Goal: Transaction & Acquisition: Obtain resource

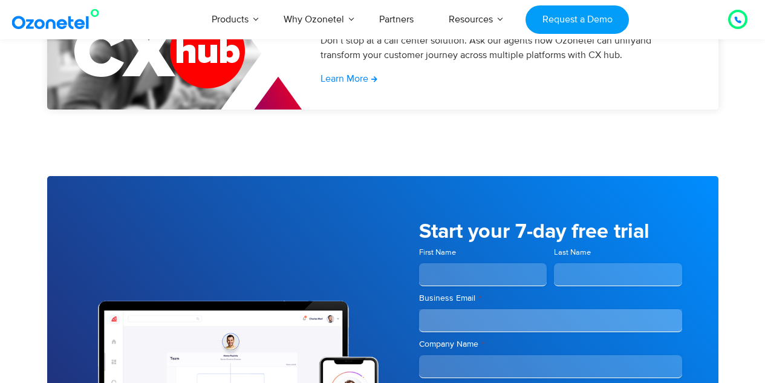
scroll to position [4280, 0]
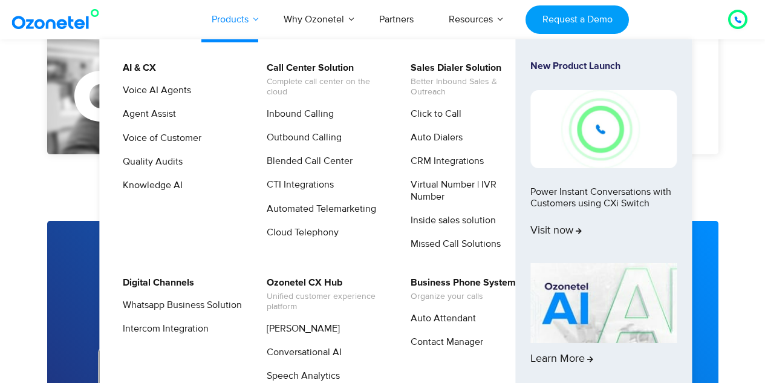
click at [224, 15] on link "Products" at bounding box center [230, 19] width 72 height 40
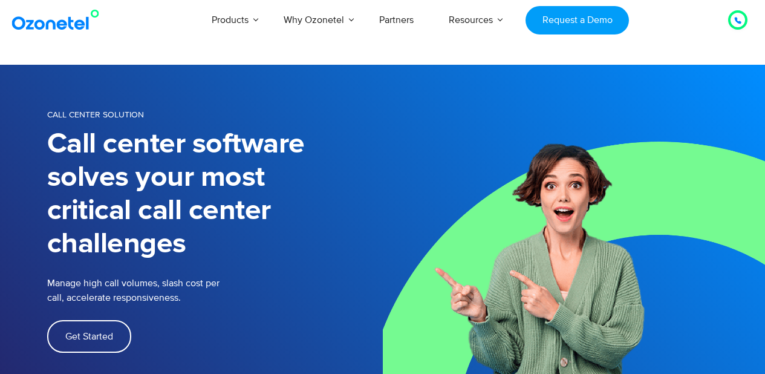
click at [70, 36] on div "Click to talk to us! Call in progress... [PHONE_NUMBER] Products AI & CX Voice …" at bounding box center [382, 20] width 765 height 40
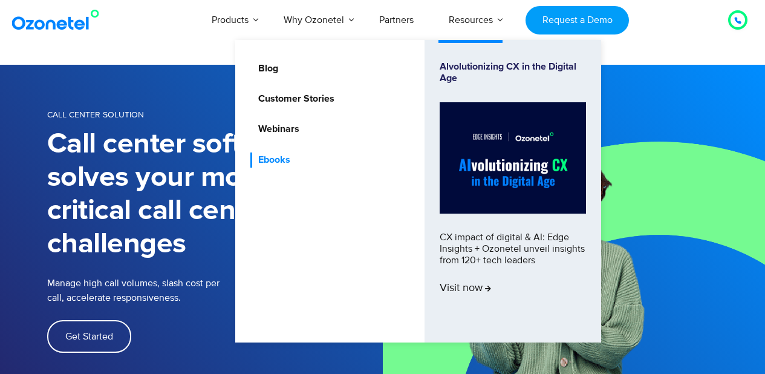
click at [278, 155] on link "Ebooks" at bounding box center [271, 159] width 42 height 15
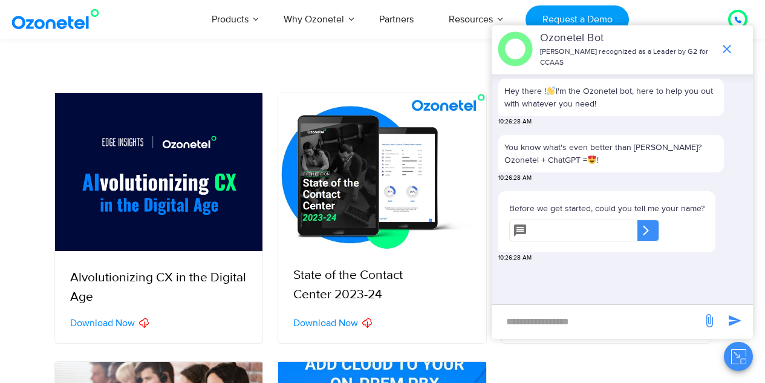
scroll to position [242, 0]
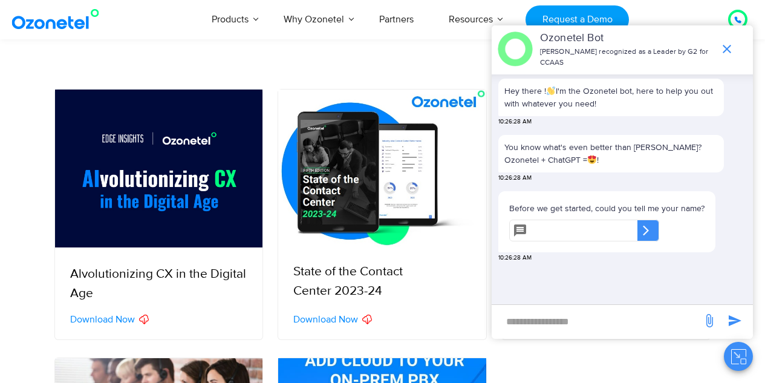
click at [346, 322] on span "Download Now" at bounding box center [325, 319] width 65 height 10
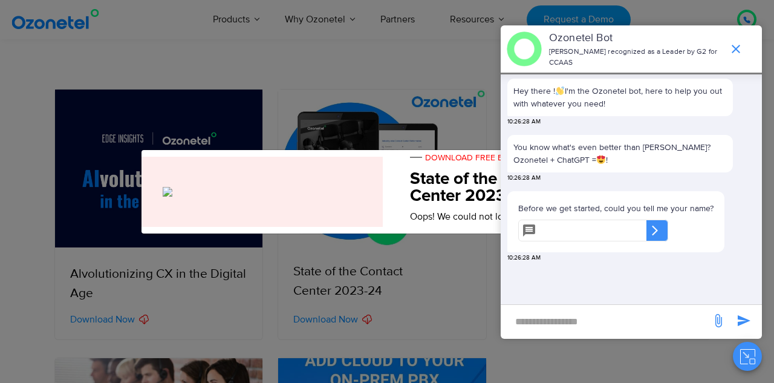
click at [729, 54] on icon "end chat or minimize" at bounding box center [736, 49] width 15 height 15
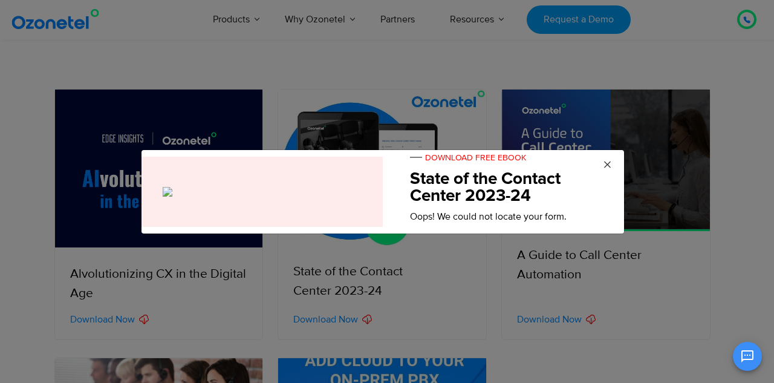
click at [606, 164] on span "×" at bounding box center [607, 165] width 9 height 18
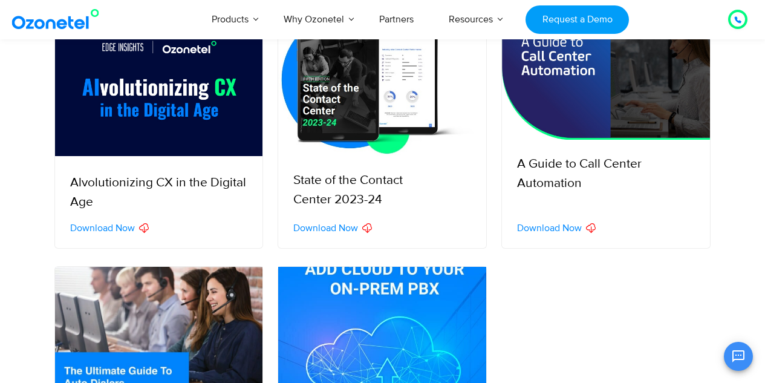
scroll to position [340, 0]
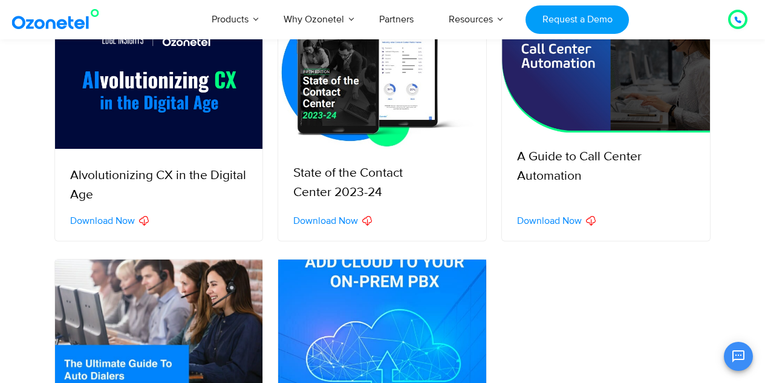
click at [539, 220] on span "Download Now" at bounding box center [549, 221] width 65 height 10
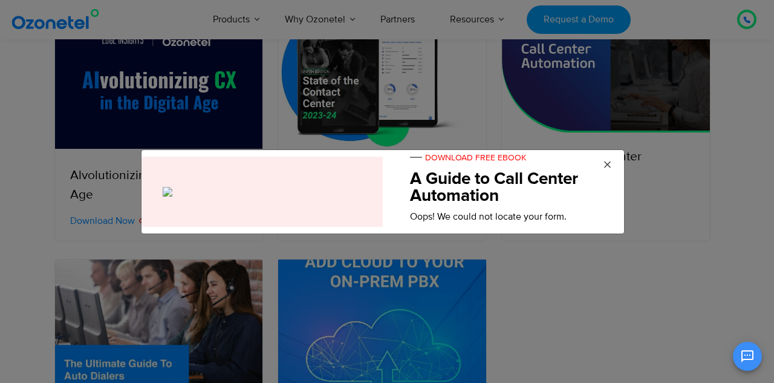
click at [611, 161] on span "×" at bounding box center [607, 165] width 9 height 18
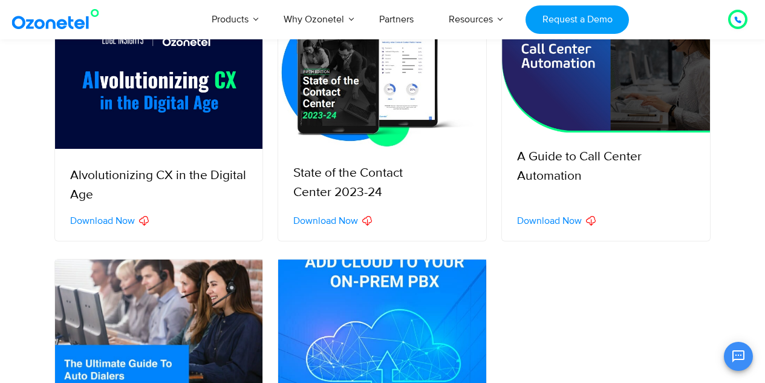
click at [327, 122] on img at bounding box center [382, 70] width 208 height 158
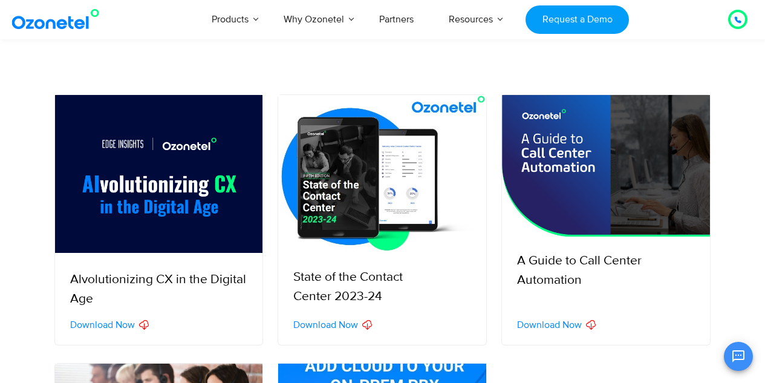
scroll to position [238, 0]
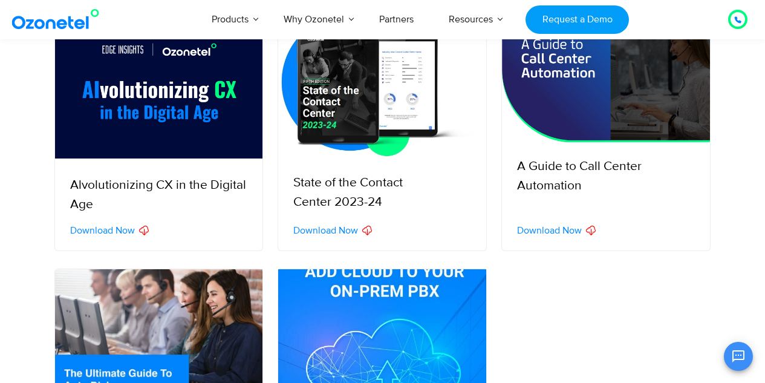
click at [428, 172] on div "State of the Contact Center 2023-24" at bounding box center [382, 205] width 208 height 85
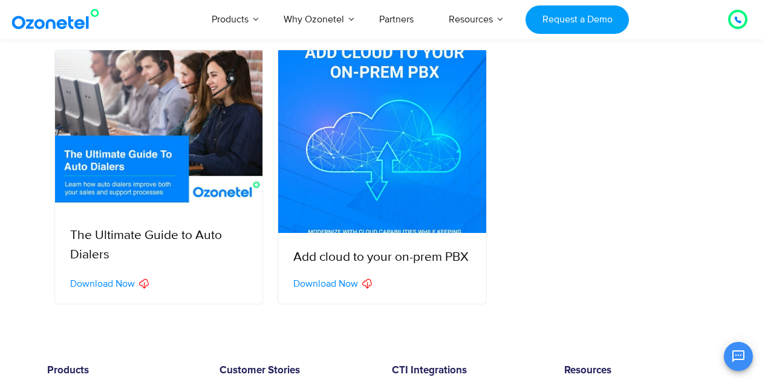
scroll to position [556, 0]
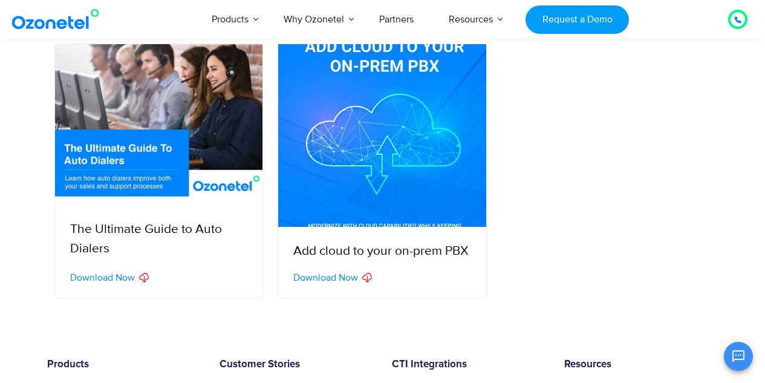
click at [124, 277] on span "Download Now" at bounding box center [102, 278] width 65 height 10
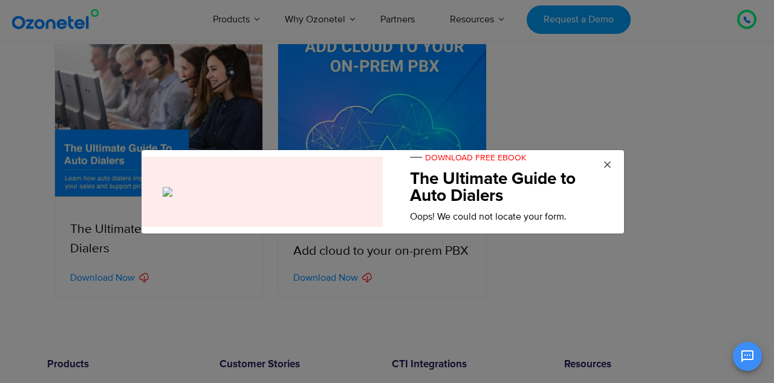
click at [606, 162] on span "×" at bounding box center [607, 165] width 9 height 18
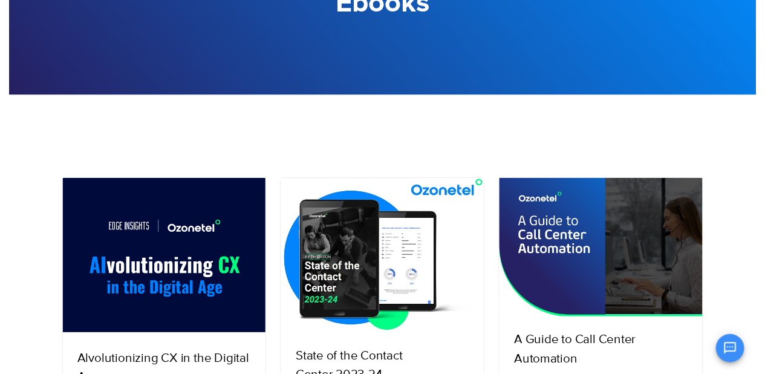
scroll to position [0, 0]
